Goal: Contribute content

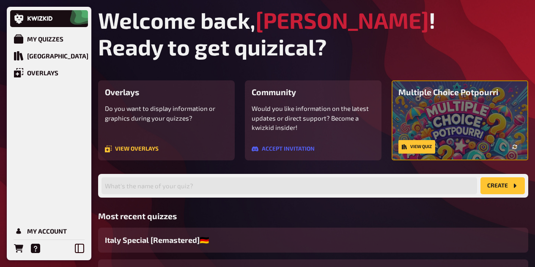
scroll to position [85, 0]
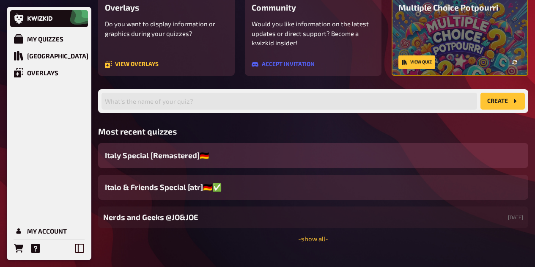
click at [223, 159] on div "Italy Special [Remastered]​​🇩🇪" at bounding box center [313, 155] width 430 height 25
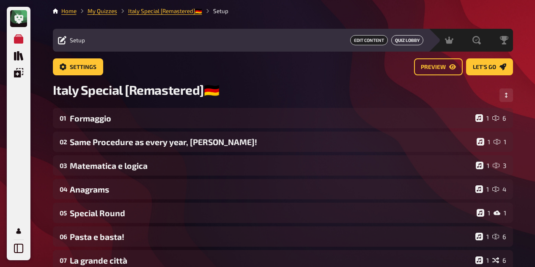
click at [411, 42] on link "Quiz Lobby" at bounding box center [407, 40] width 32 height 10
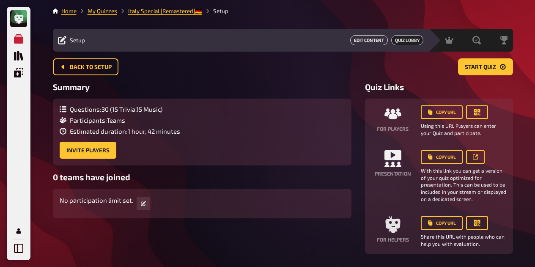
click at [380, 41] on link "Edit Content" at bounding box center [369, 40] width 38 height 10
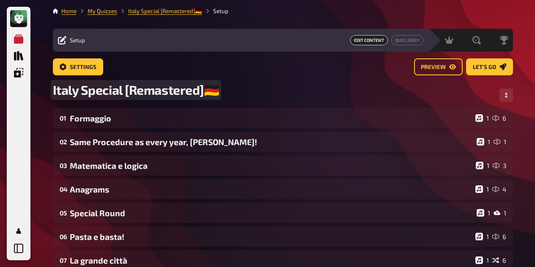
click at [179, 92] on span "Italy Special [Remastered]​​🇩🇪" at bounding box center [136, 90] width 167 height 16
drag, startPoint x: 126, startPoint y: 89, endPoint x: 278, endPoint y: 99, distance: 151.9
click at [280, 95] on div "Italy Special [Remastered]​​🇩🇪" at bounding box center [283, 95] width 460 height 26
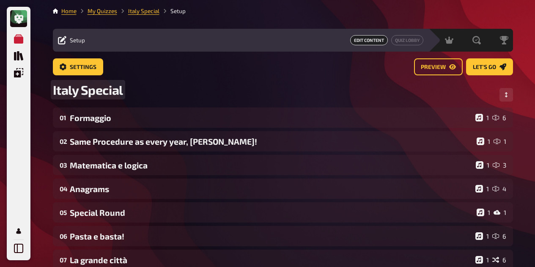
click at [79, 90] on span "Italy Special" at bounding box center [88, 89] width 70 height 15
click at [380, 85] on div "Italo Special" at bounding box center [283, 94] width 460 height 25
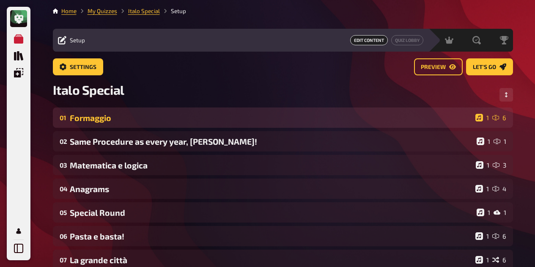
click at [116, 124] on div "01 Formaggio 1 6" at bounding box center [283, 117] width 460 height 20
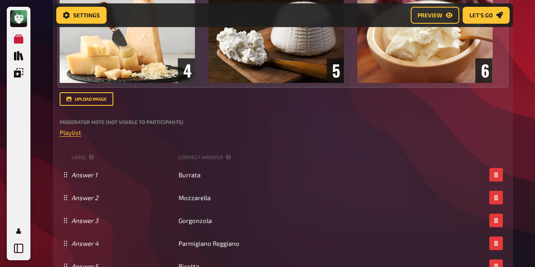
scroll to position [345, 0]
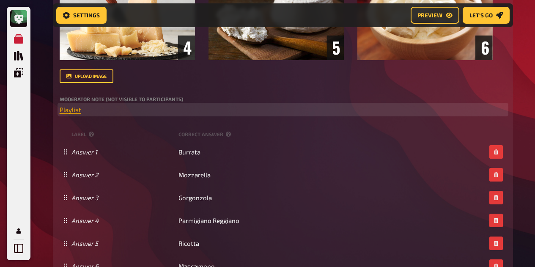
click at [74, 109] on span "Playlist" at bounding box center [71, 110] width 22 height 8
click at [77, 92] on button "button" at bounding box center [74, 93] width 14 height 14
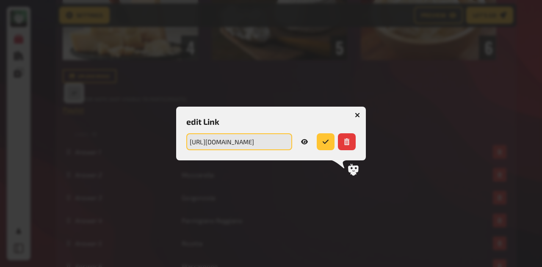
click at [255, 142] on input "[URL][DOMAIN_NAME]" at bounding box center [239, 141] width 106 height 17
click at [358, 112] on button "button" at bounding box center [357, 115] width 14 height 14
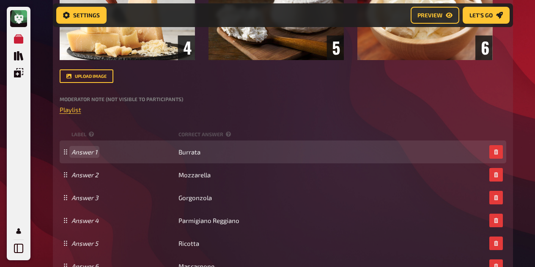
click at [174, 153] on span "Answer 1" at bounding box center [124, 152] width 104 height 8
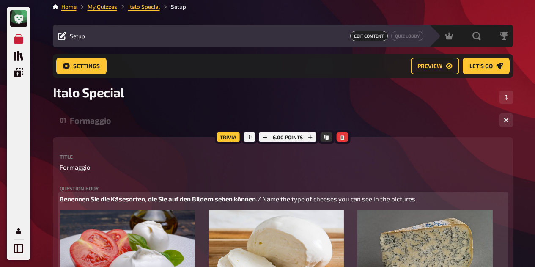
scroll to position [0, 0]
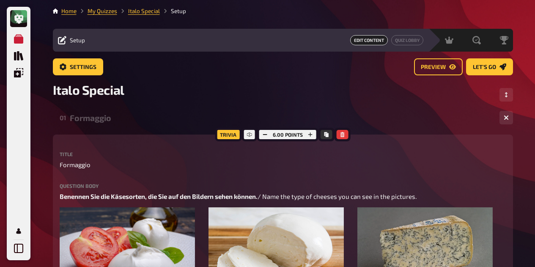
click at [85, 118] on div "Formaggio" at bounding box center [281, 118] width 423 height 10
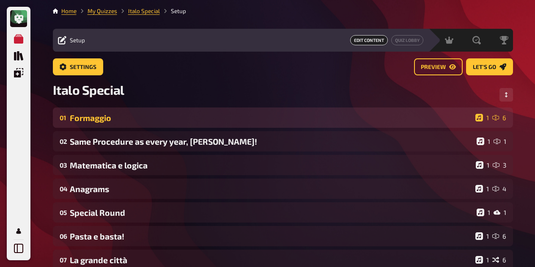
click at [121, 119] on div "Formaggio" at bounding box center [271, 118] width 402 height 10
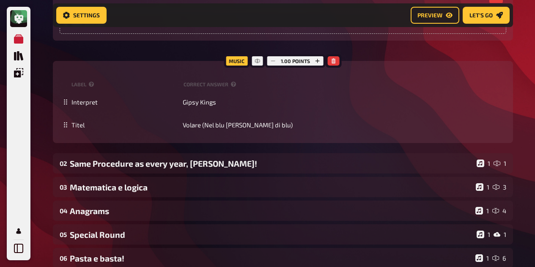
scroll to position [641, 0]
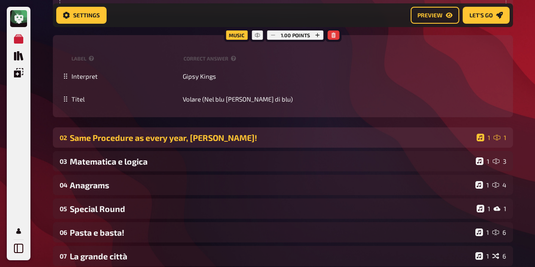
click at [168, 139] on div "Same Procedure as every year, [PERSON_NAME]!" at bounding box center [272, 138] width 404 height 10
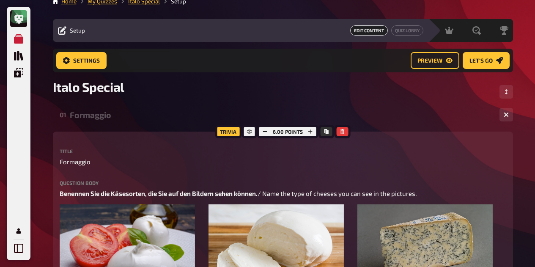
scroll to position [0, 0]
